Goal: Check status: Check status

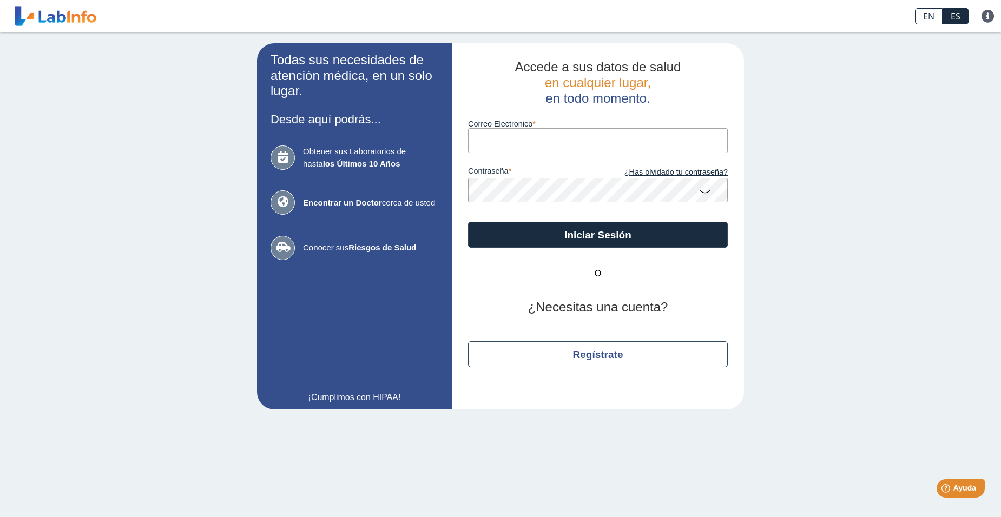
click at [504, 149] on input "Correo Electronico" at bounding box center [598, 140] width 260 height 24
type input "[EMAIL_ADDRESS][DOMAIN_NAME]"
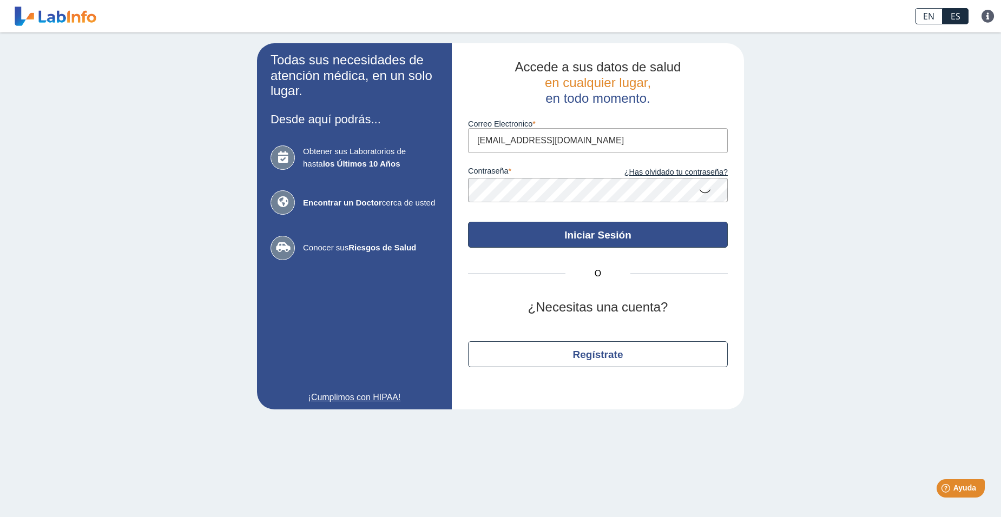
click at [563, 232] on button "Iniciar Sesión" at bounding box center [598, 235] width 260 height 26
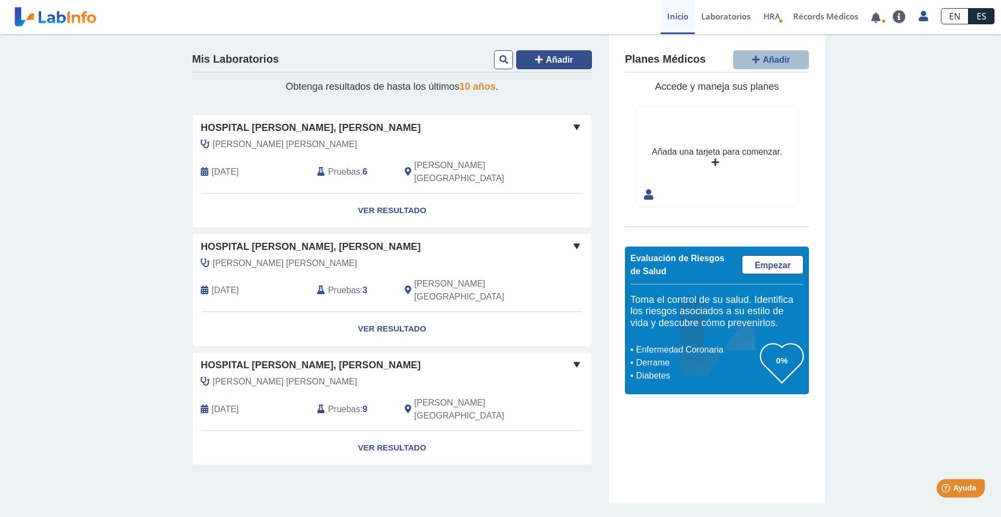
click at [558, 60] on span "Añadir" at bounding box center [560, 59] width 28 height 9
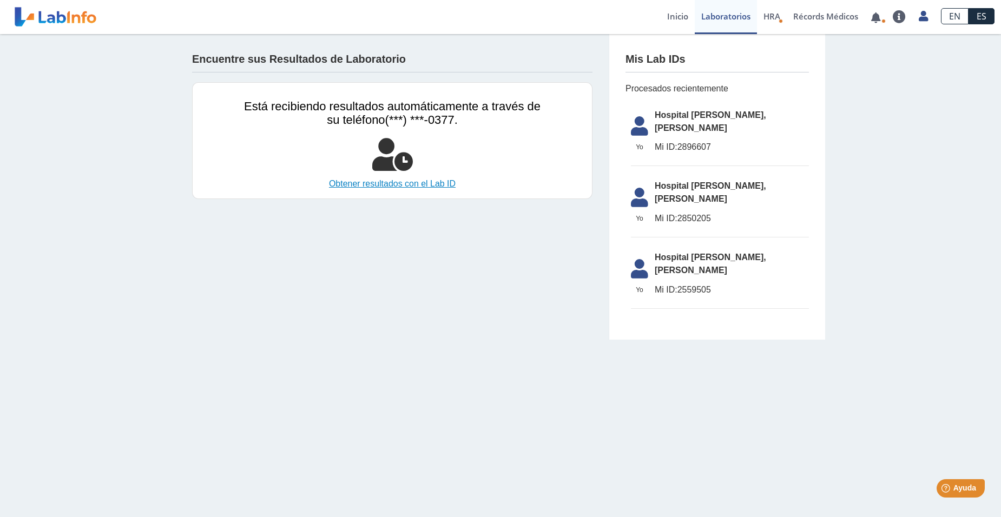
click at [430, 184] on link "Obtener resultados con el Lab ID" at bounding box center [392, 183] width 297 height 13
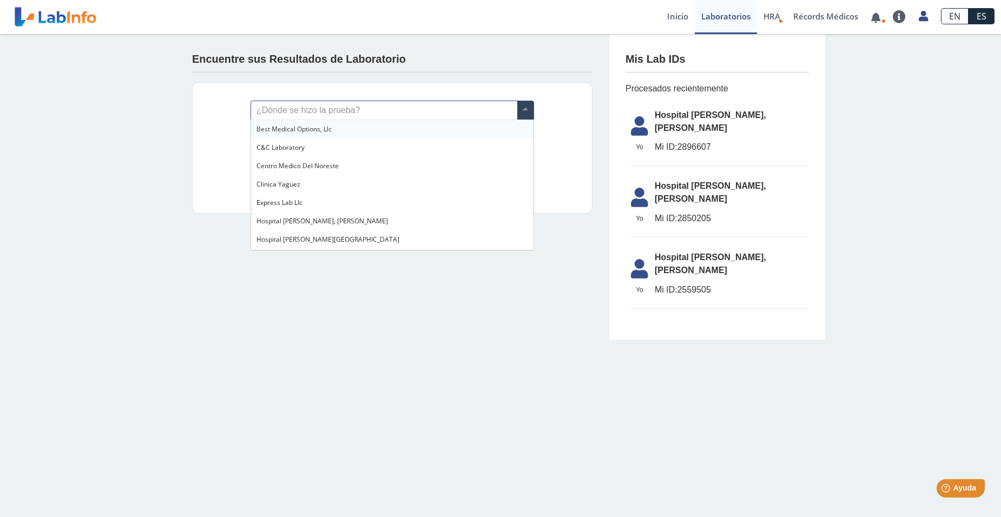
click at [389, 110] on input "text" at bounding box center [392, 110] width 282 height 18
click at [330, 222] on div "Hospital [PERSON_NAME], [PERSON_NAME]" at bounding box center [392, 221] width 282 height 18
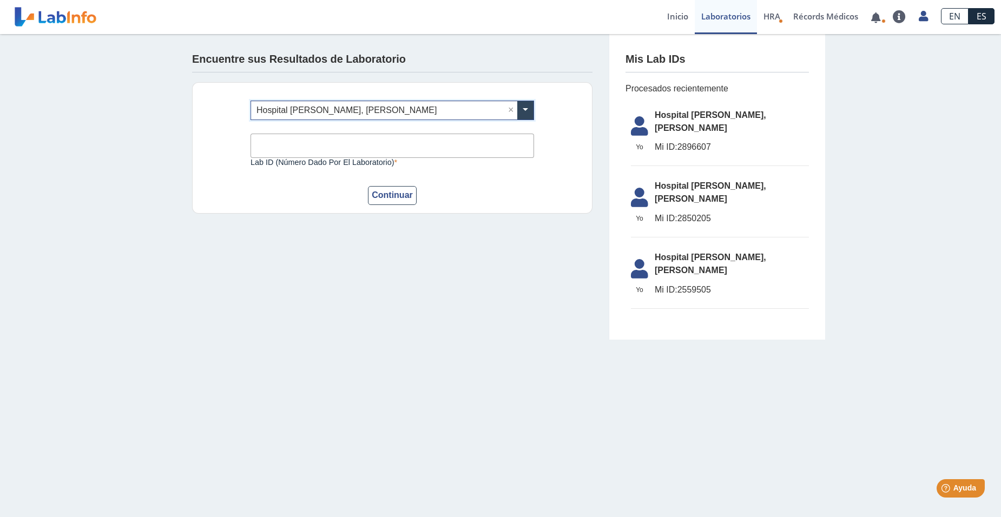
click at [321, 150] on input "Lab ID (número dado por el laboratorio)" at bounding box center [393, 146] width 284 height 24
type input "2896607"
click at [404, 199] on button "Continuar" at bounding box center [392, 195] width 49 height 19
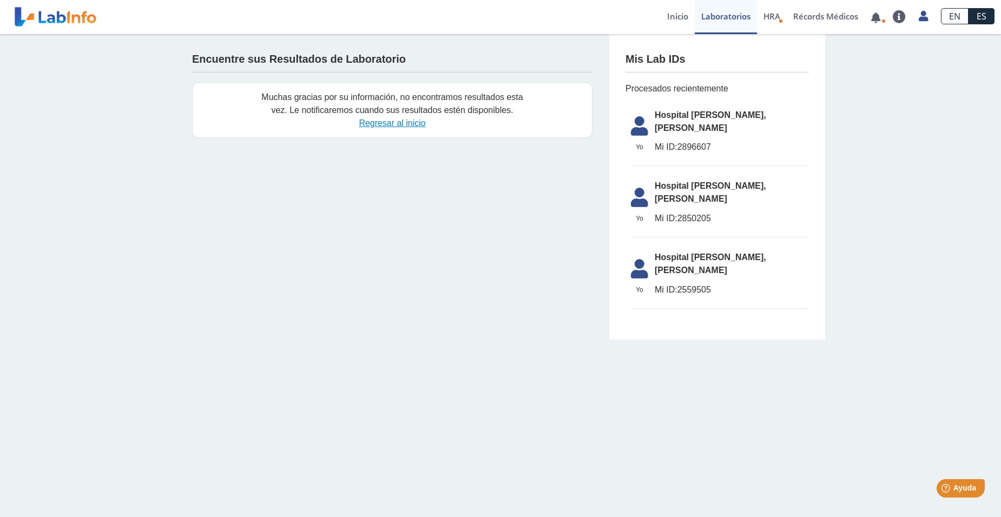
click at [398, 125] on link "Regresar al inicio" at bounding box center [392, 123] width 67 height 9
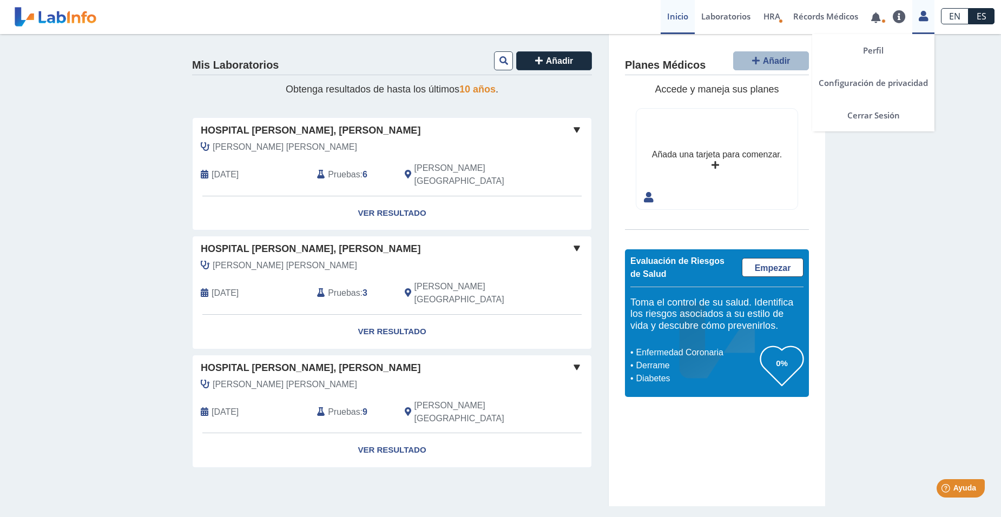
click at [924, 18] on icon at bounding box center [923, 16] width 9 height 8
click at [870, 120] on link "Cerrar Sesión" at bounding box center [873, 115] width 122 height 32
